Goal: Task Accomplishment & Management: Complete application form

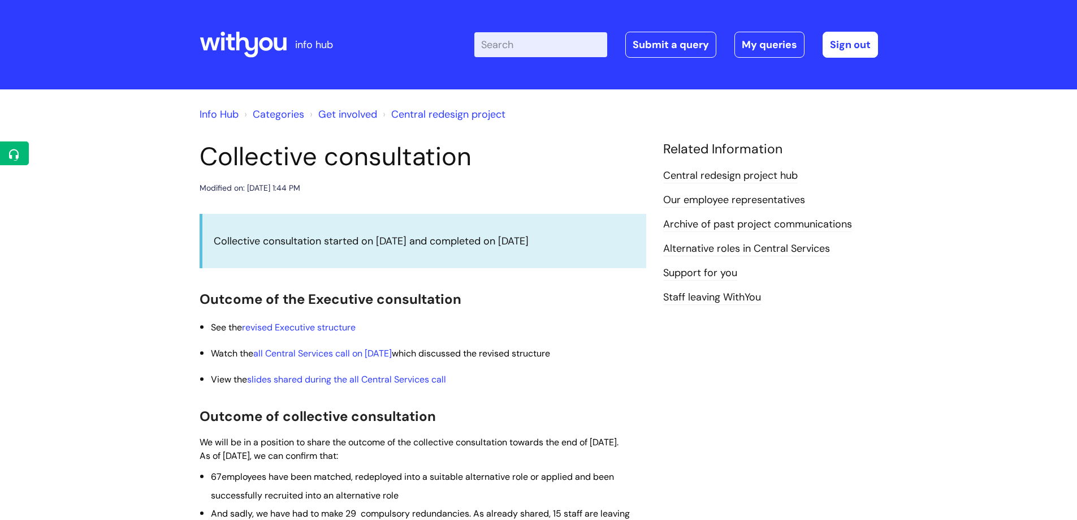
scroll to position [396, 0]
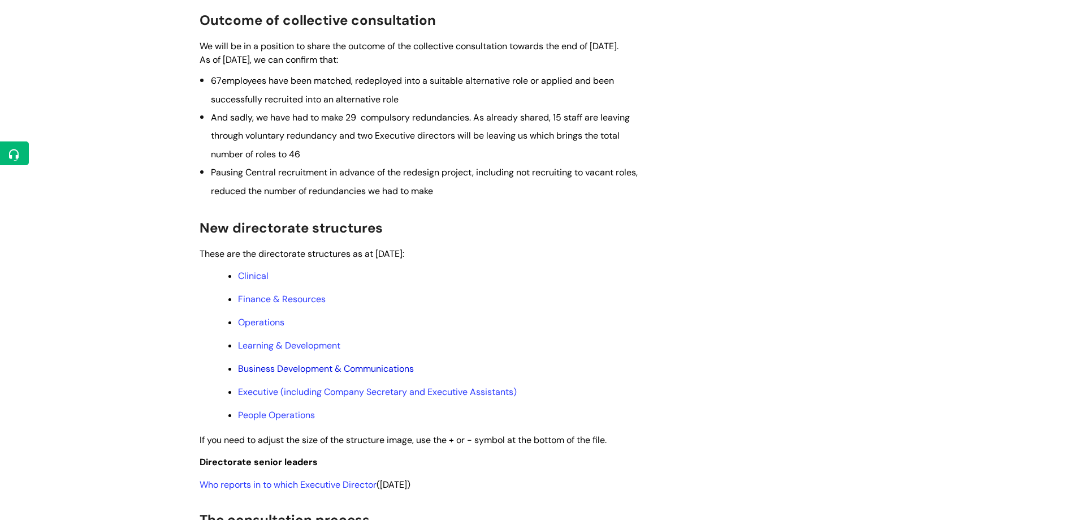
click at [343, 374] on link "Business Development & Communications" at bounding box center [326, 369] width 176 height 12
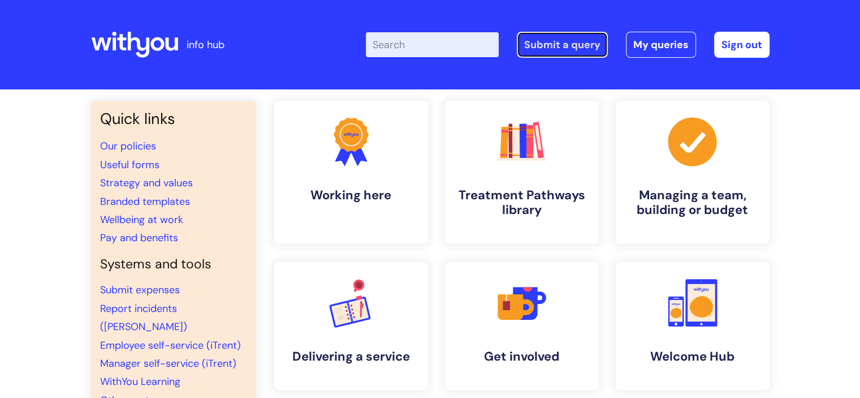
click at [545, 36] on link "Submit a query" at bounding box center [562, 45] width 91 height 26
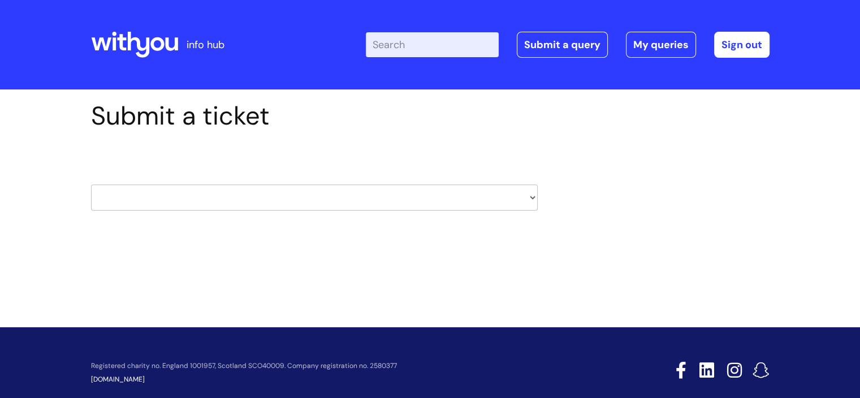
click at [516, 197] on select "HR / People IT and Support Clinical Drug Alerts Finance Accounts Data Support T…" at bounding box center [314, 197] width 447 height 26
select select "external_communications"
click at [91, 184] on select "HR / People IT and Support Clinical Drug Alerts Finance Accounts Data Support T…" at bounding box center [314, 197] width 447 height 26
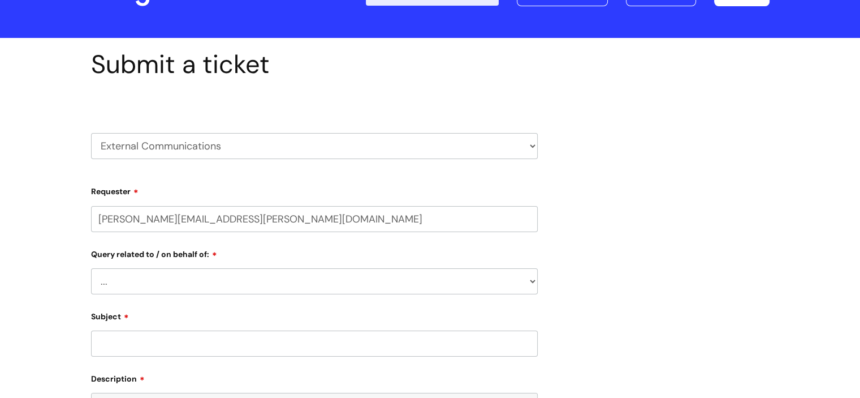
scroll to position [113, 0]
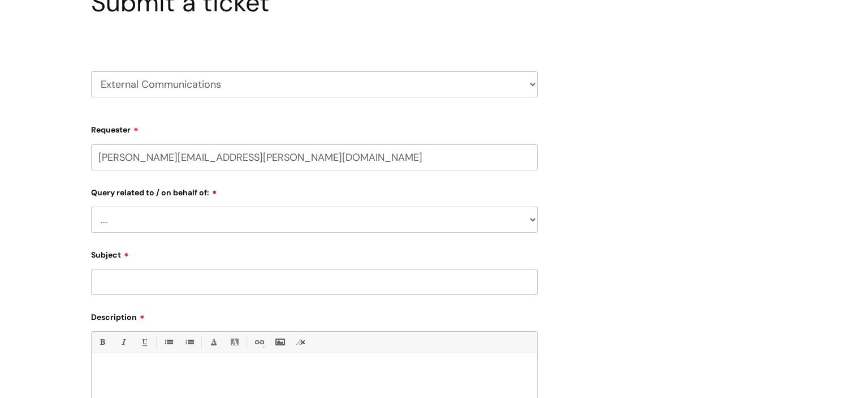
click at [328, 225] on select "... Brand or Brand Centre Website Queries (all regions) All Scottish Services I…" at bounding box center [314, 219] width 447 height 26
click at [54, 18] on div "Submit a ticket HR / People IT and Support Clinical Drug Alerts Finance Account…" at bounding box center [430, 284] width 860 height 616
click at [477, 230] on select "... Brand or Brand Centre Website Queries (all regions) All Scottish Services I…" at bounding box center [314, 219] width 447 height 26
click at [54, 108] on div "Submit a ticket HR / People IT and Support Clinical Drug Alerts Finance Account…" at bounding box center [430, 284] width 860 height 616
click at [152, 219] on select "... Brand or Brand Centre Website Queries (all regions) All Scottish Services I…" at bounding box center [314, 219] width 447 height 26
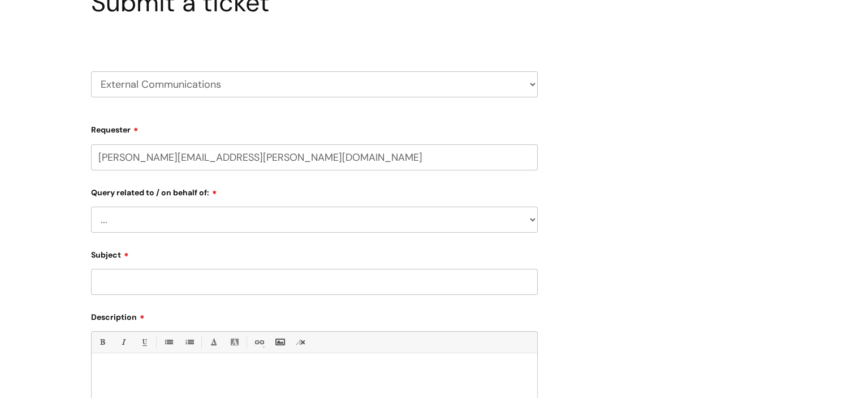
click at [152, 219] on select "... Brand or Brand Centre Website Queries (all regions) All Scottish Services I…" at bounding box center [314, 219] width 447 height 26
click at [521, 225] on select "... Brand or Brand Centre Website Queries (all regions) All Scottish Services I…" at bounding box center [314, 219] width 447 height 26
click at [241, 212] on select "... Brand or Brand Centre Website Queries (all regions) All Scottish Services I…" at bounding box center [314, 219] width 447 height 26
click at [717, 88] on div "Submit a ticket HR / People IT and Support Clinical Drug Alerts Finance Account…" at bounding box center [431, 266] width 696 height 557
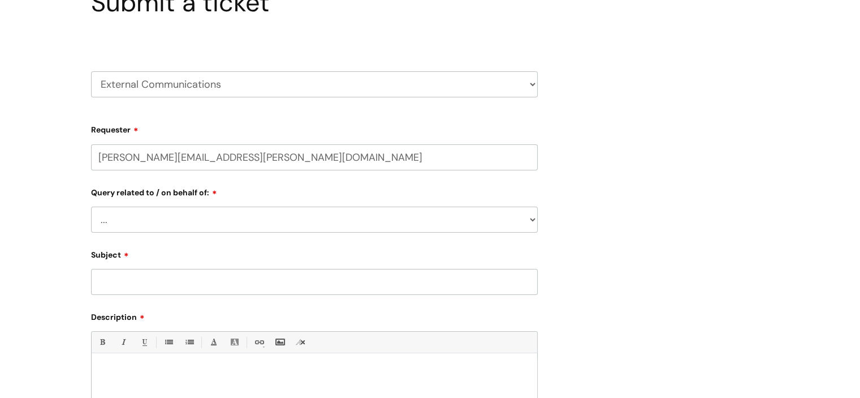
click at [487, 214] on select "... Brand or Brand Centre Website Queries (all regions) All Scottish Services I…" at bounding box center [314, 219] width 447 height 26
click at [239, 221] on select "... Brand or Brand Centre Website Queries (all regions) All Scottish Services I…" at bounding box center [314, 219] width 447 height 26
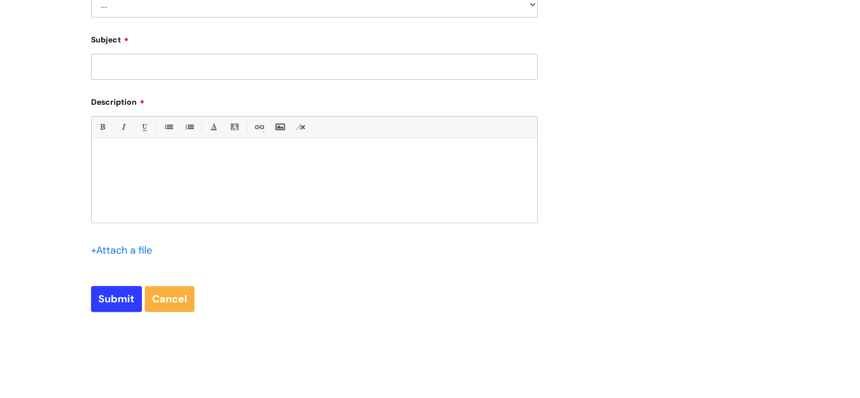
scroll to position [226, 0]
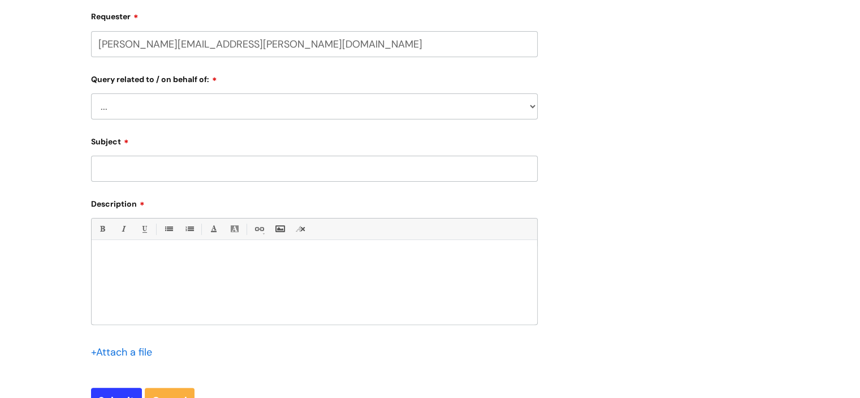
click at [352, 154] on div "Subject" at bounding box center [314, 157] width 447 height 50
click at [352, 169] on input "Subject" at bounding box center [314, 169] width 447 height 26
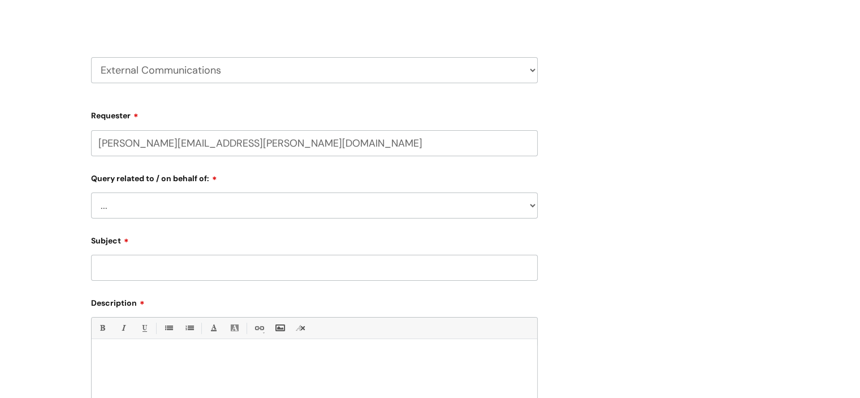
scroll to position [113, 0]
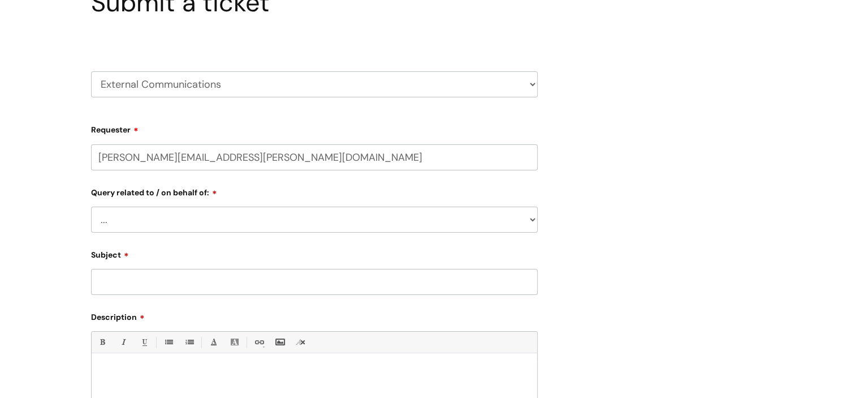
click at [328, 223] on select "... Brand or Brand Centre Website Queries (all regions) All Scottish Services I…" at bounding box center [314, 219] width 447 height 26
